Goal: Find specific page/section: Find specific page/section

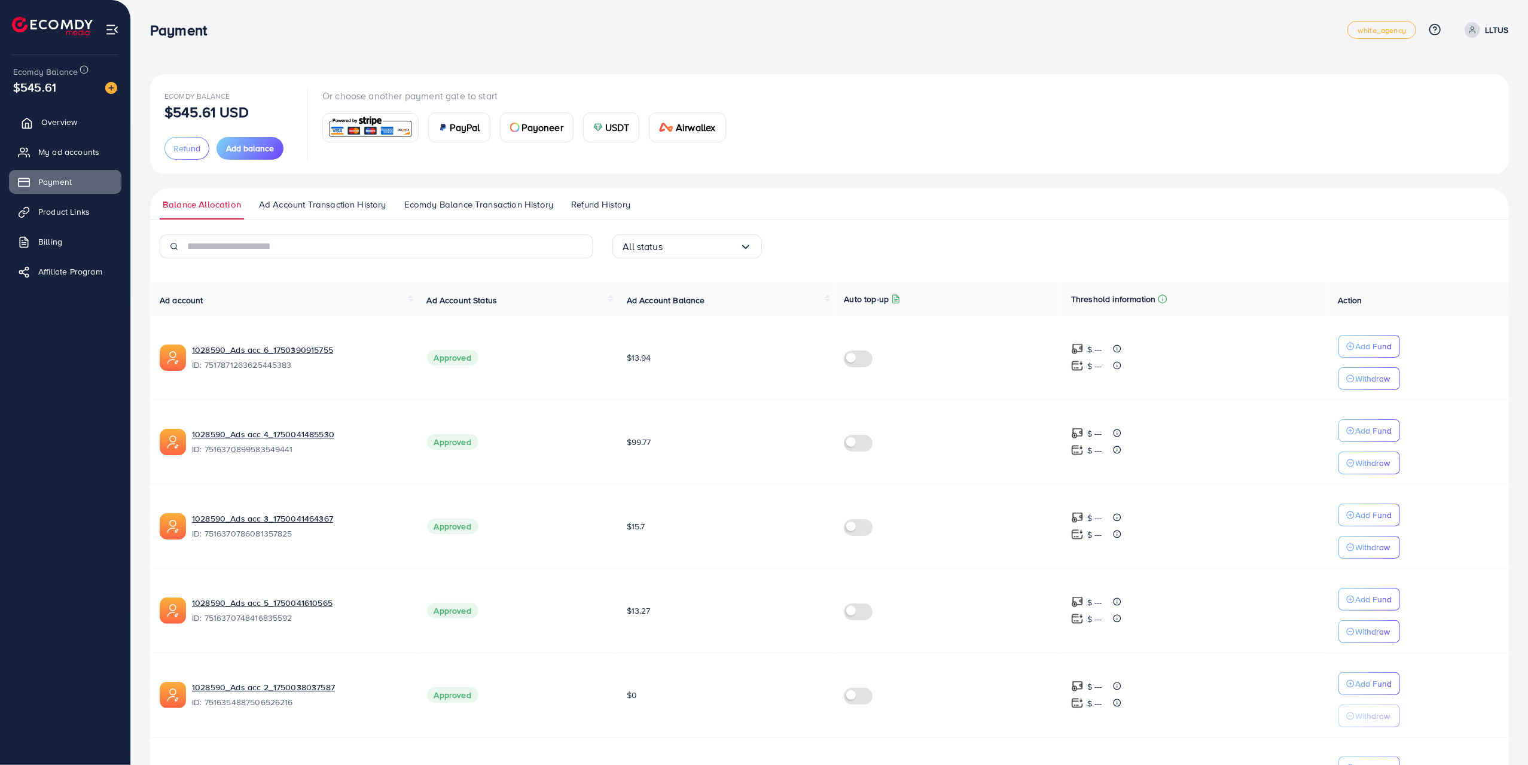
click at [74, 111] on link "Overview" at bounding box center [65, 122] width 112 height 24
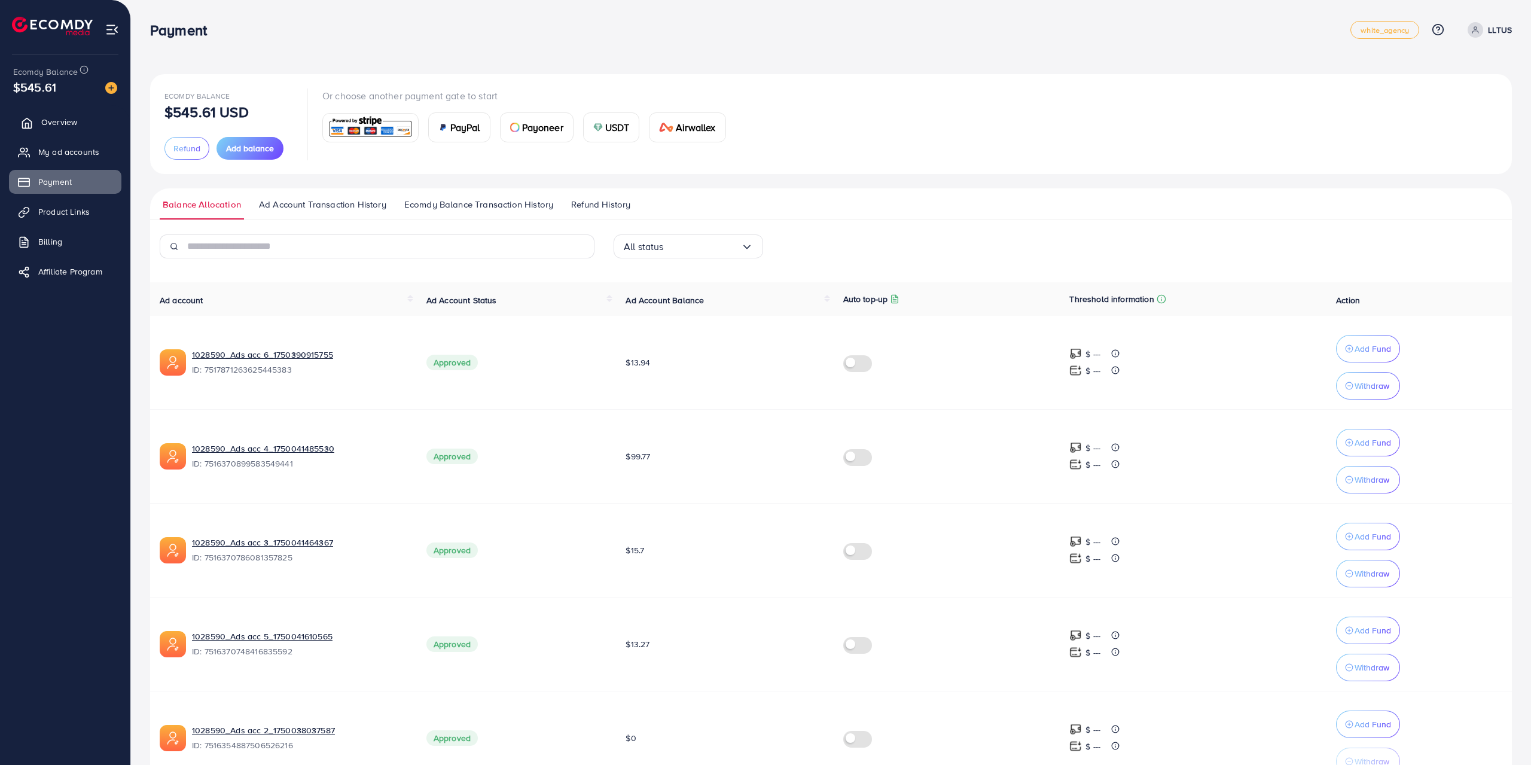
click at [69, 115] on link "Overview" at bounding box center [65, 122] width 112 height 24
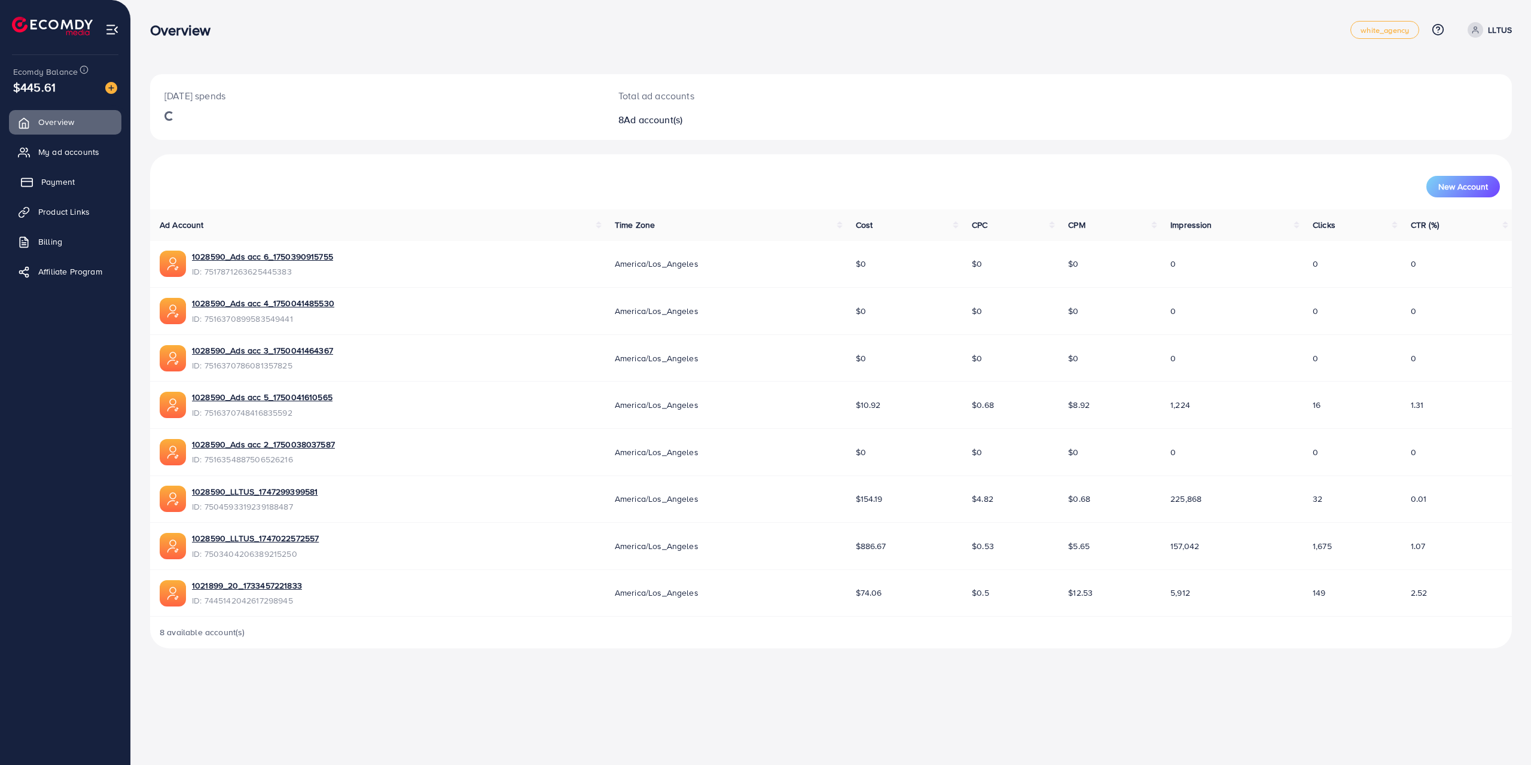
click at [79, 187] on link "Payment" at bounding box center [65, 182] width 112 height 24
